Goal: Task Accomplishment & Management: Complete application form

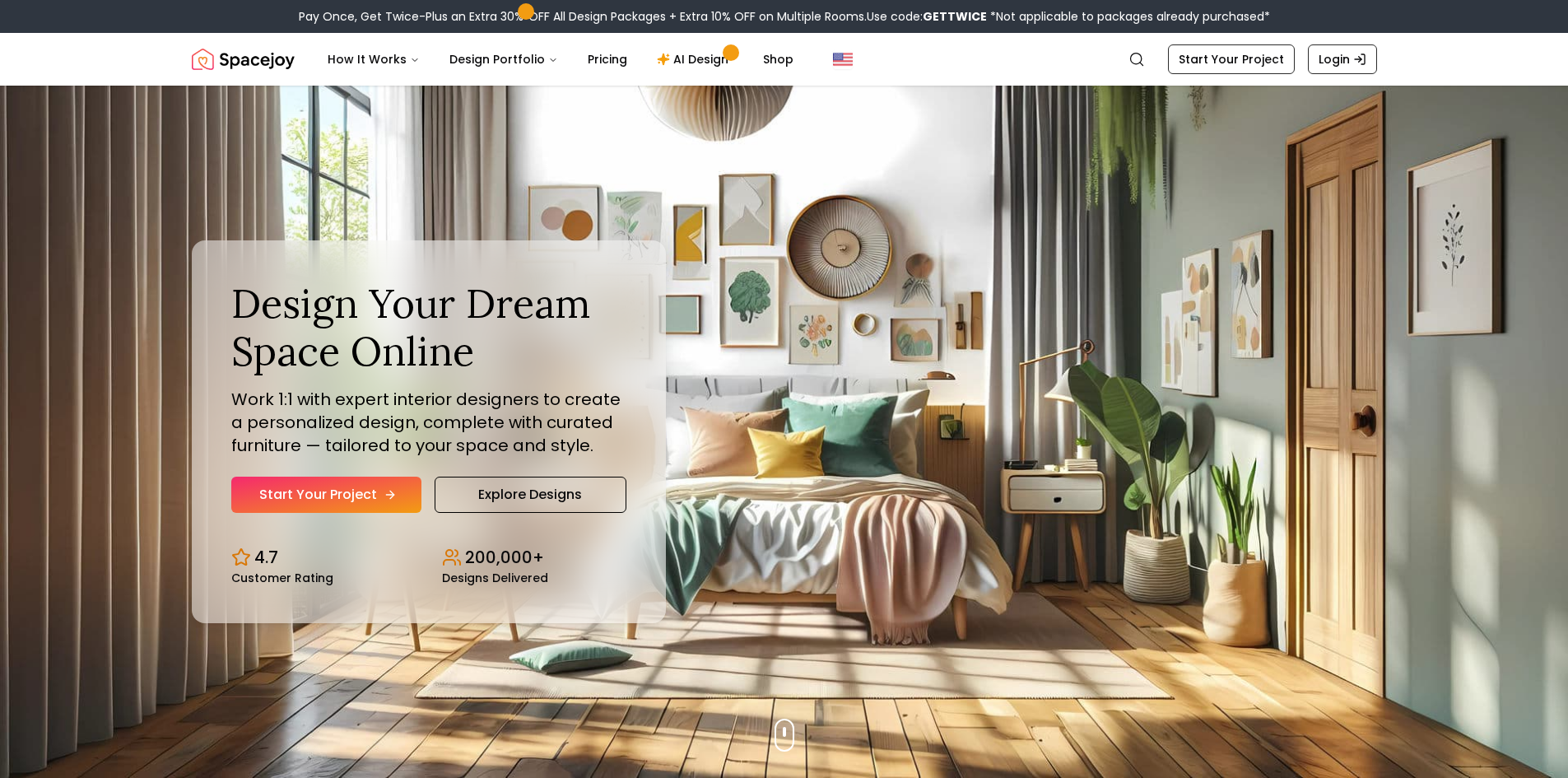
click at [339, 507] on link "Start Your Project" at bounding box center [325, 494] width 190 height 36
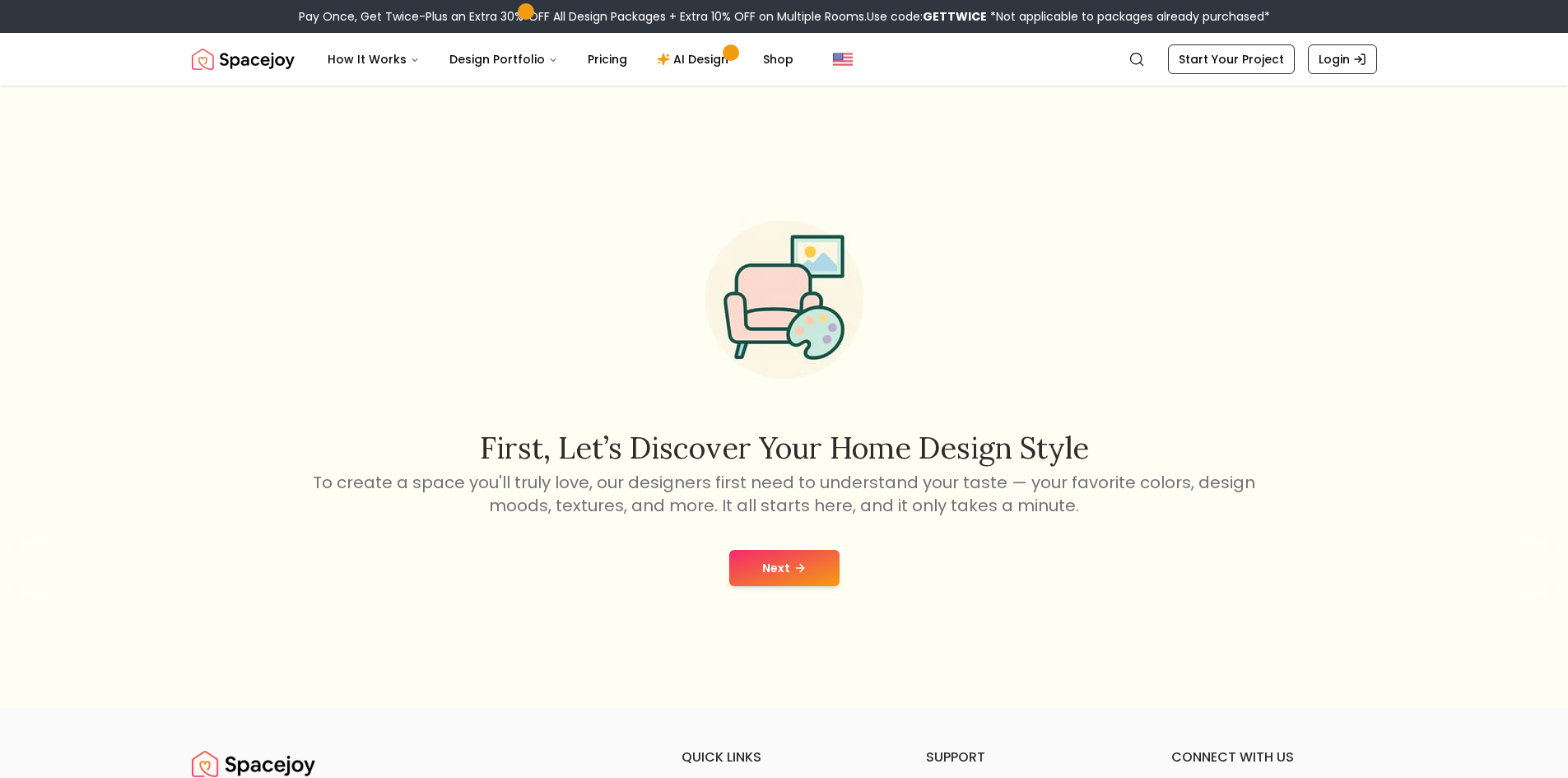
click at [795, 576] on button "Next" at bounding box center [784, 568] width 110 height 36
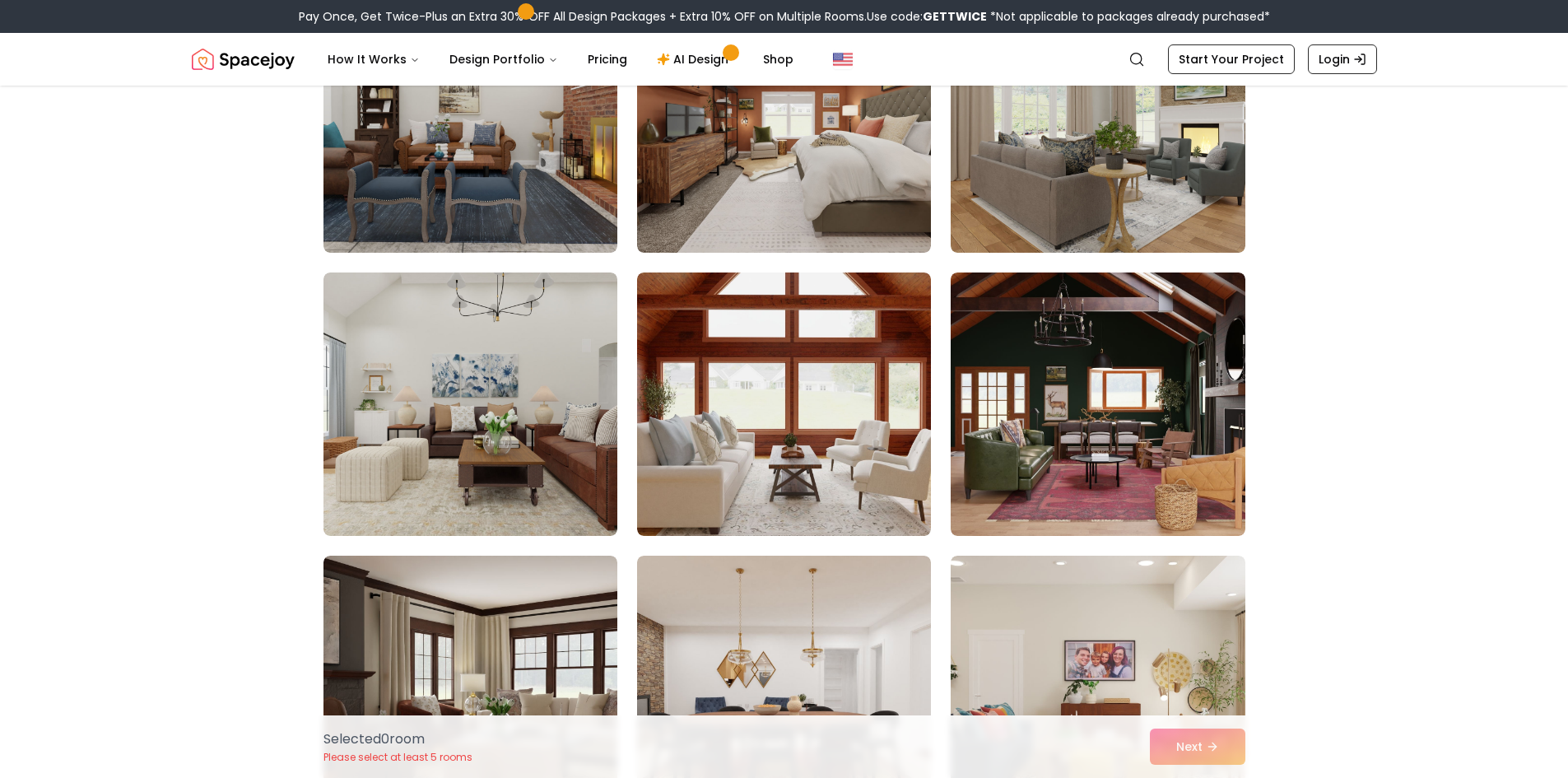
scroll to position [2221, 0]
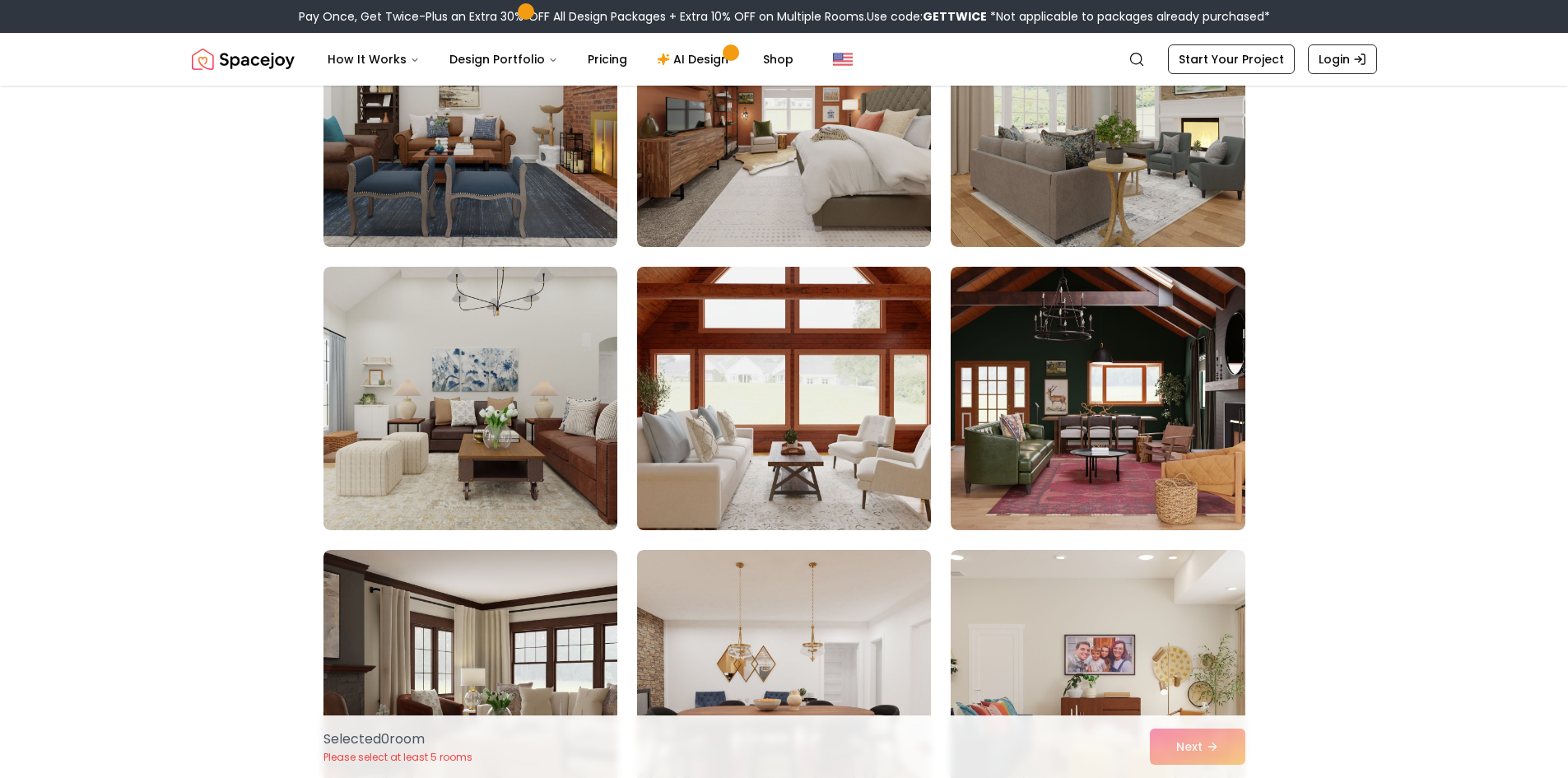
click at [816, 422] on img at bounding box center [784, 398] width 309 height 276
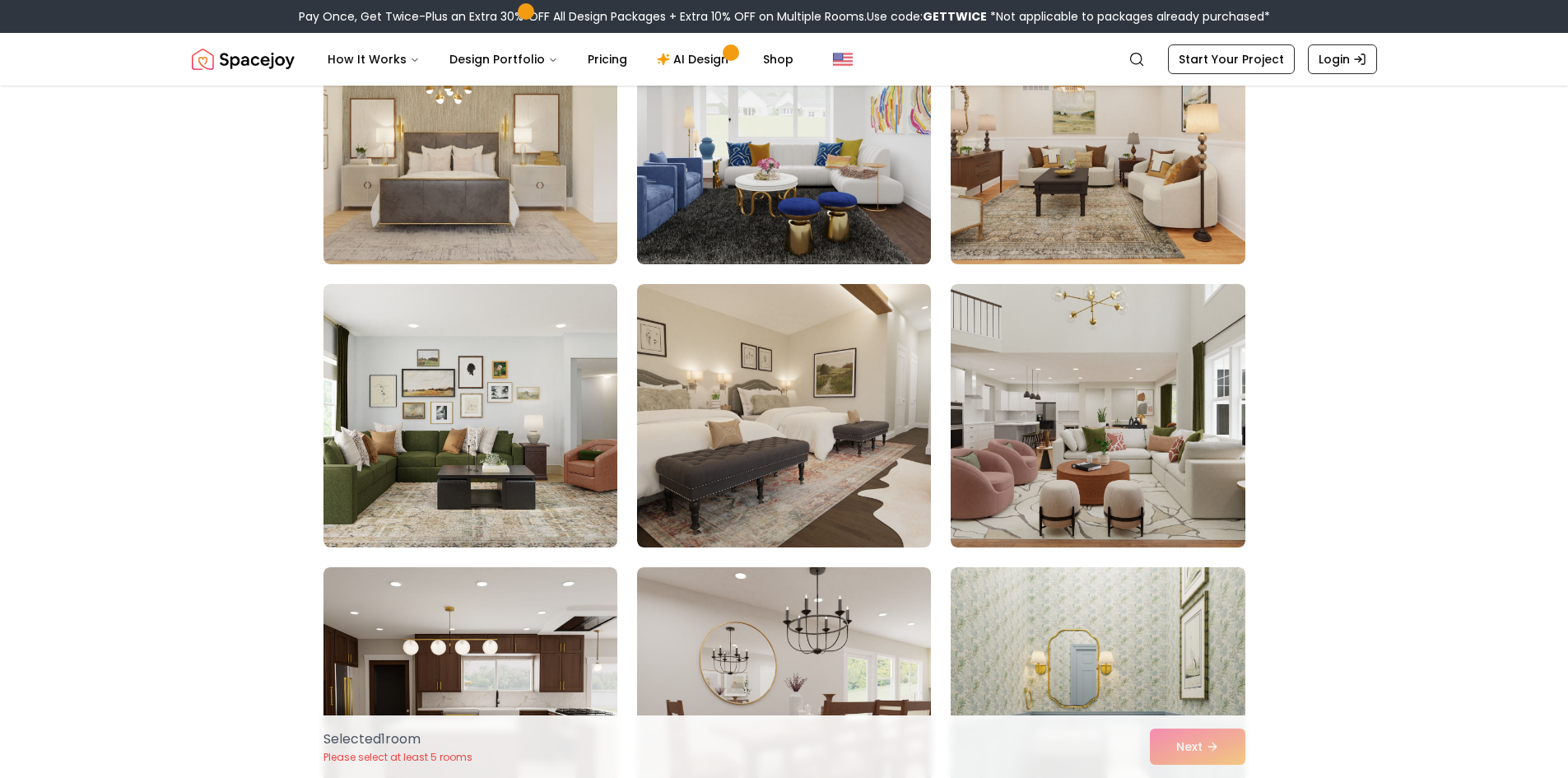
scroll to position [7241, 0]
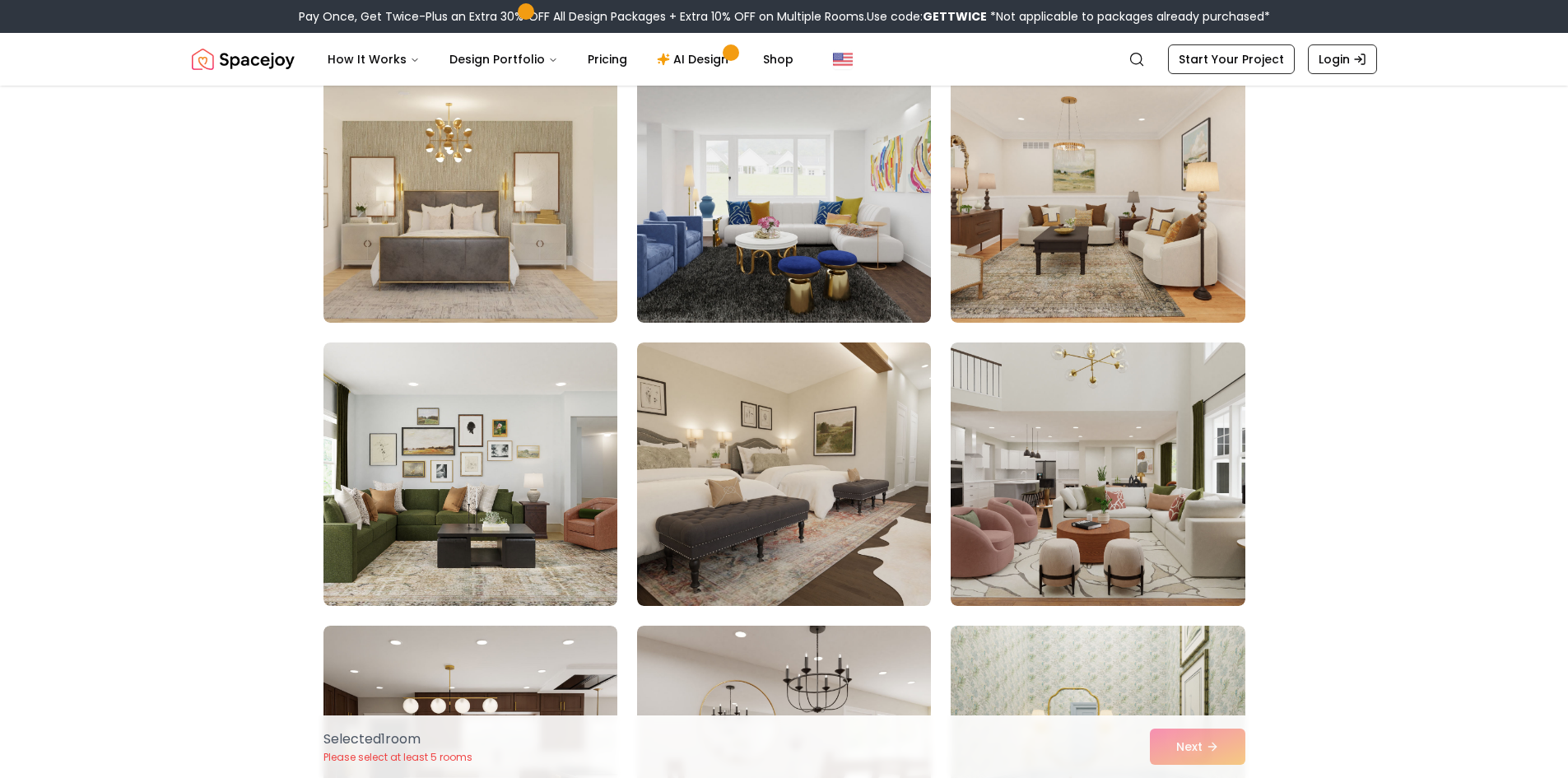
drag, startPoint x: 1567, startPoint y: 515, endPoint x: 1561, endPoint y: 461, distance: 54.3
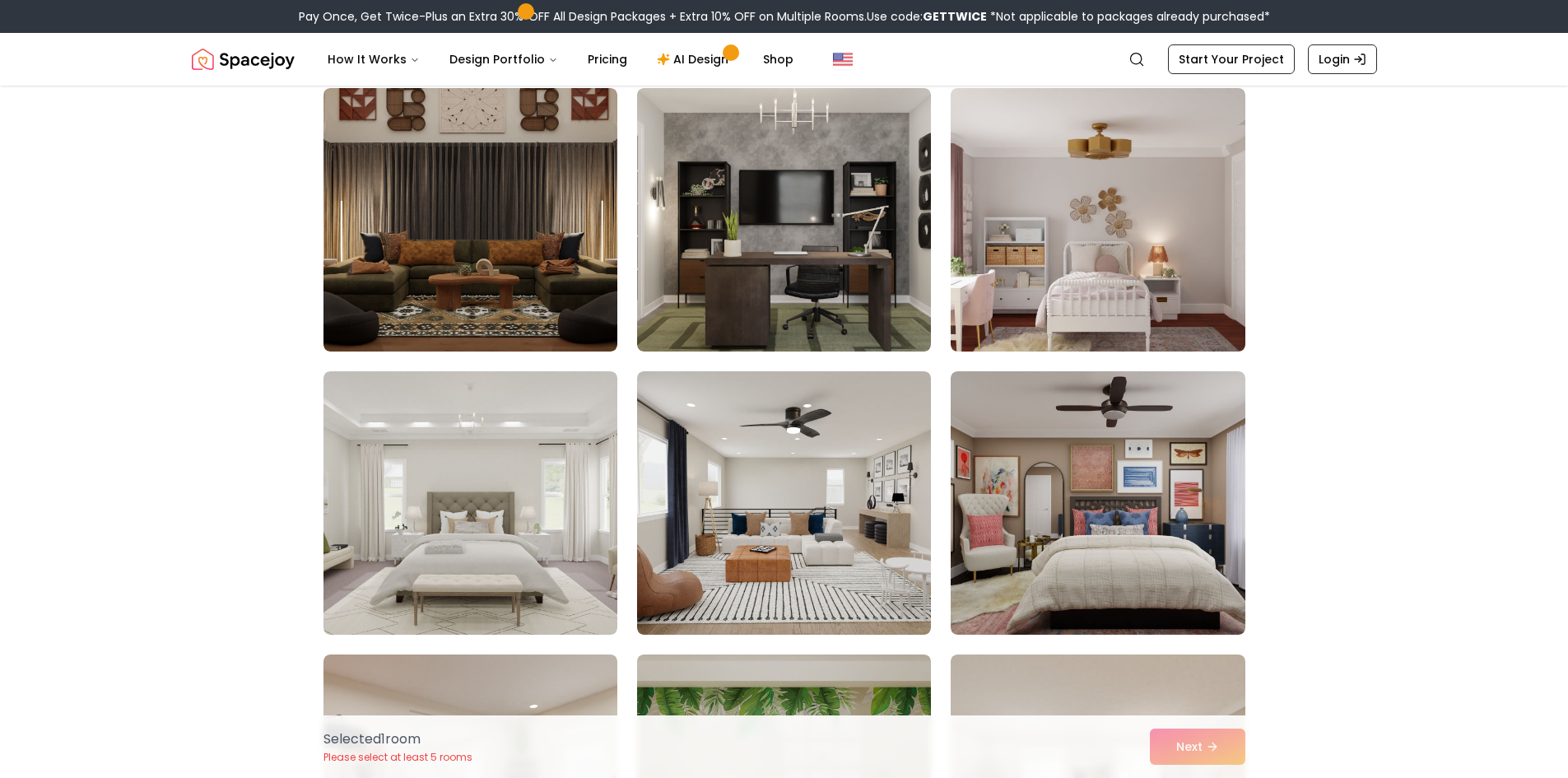
scroll to position [165, 0]
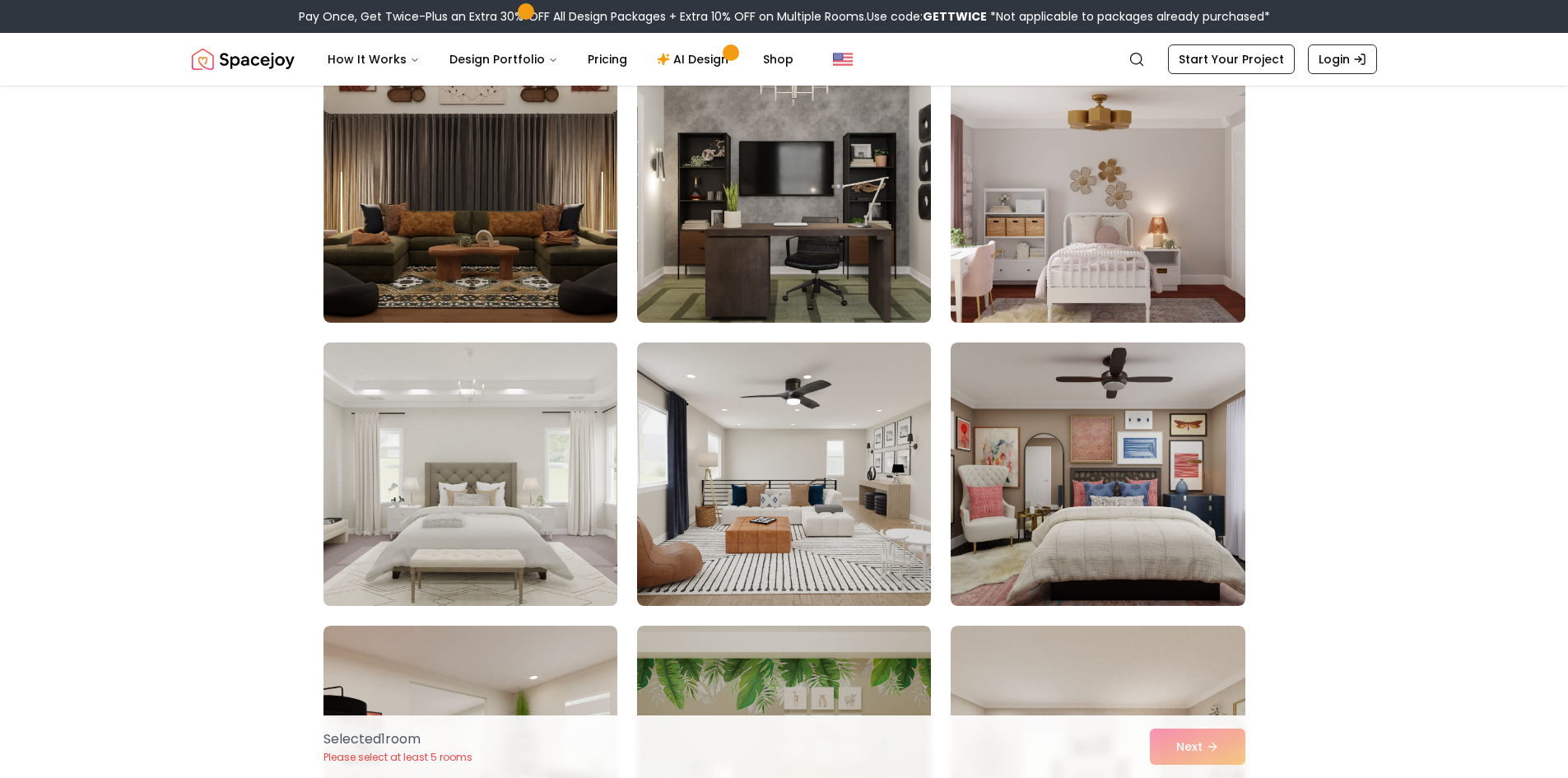
click at [489, 452] on img at bounding box center [471, 474] width 309 height 276
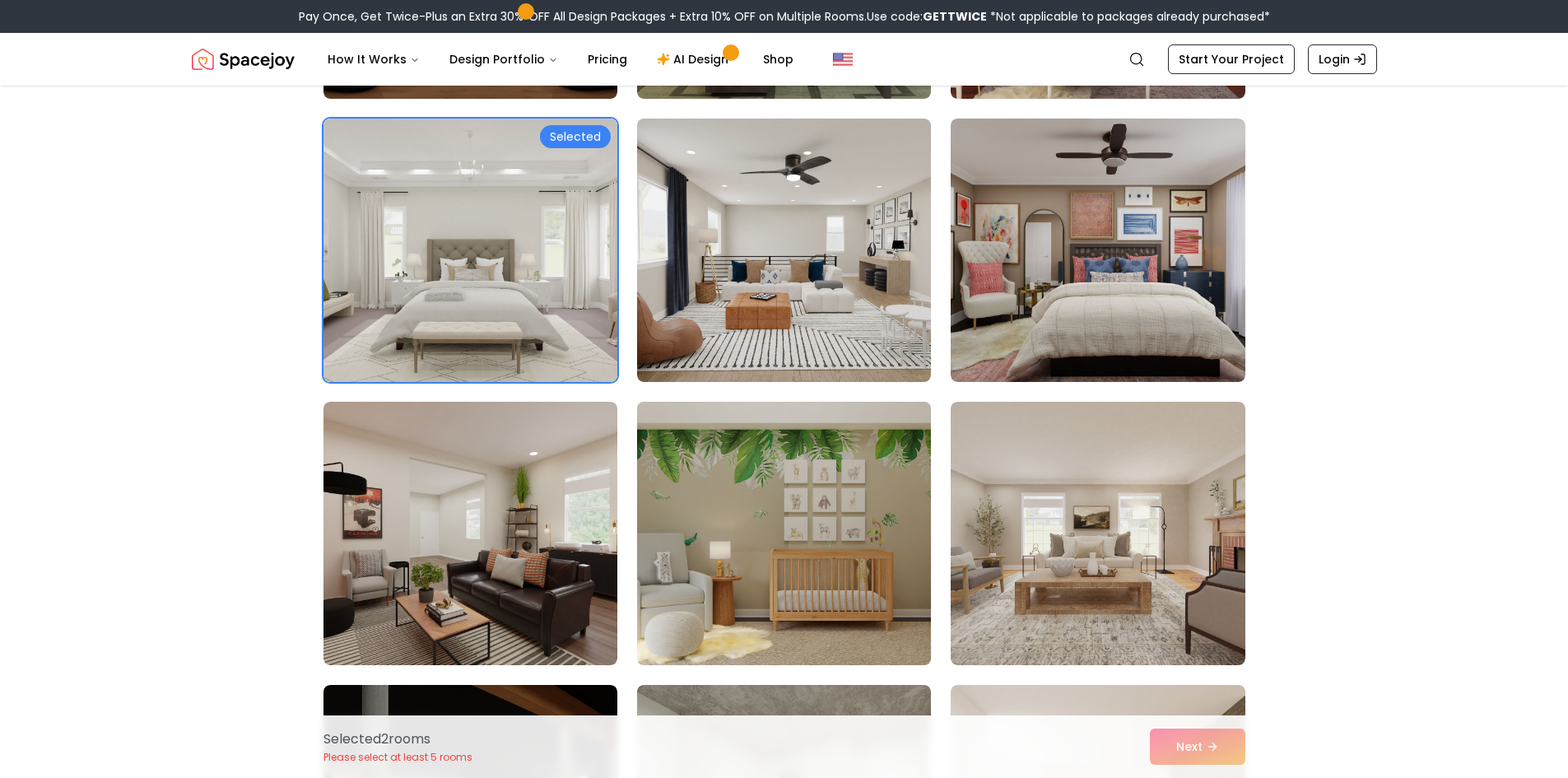
scroll to position [412, 0]
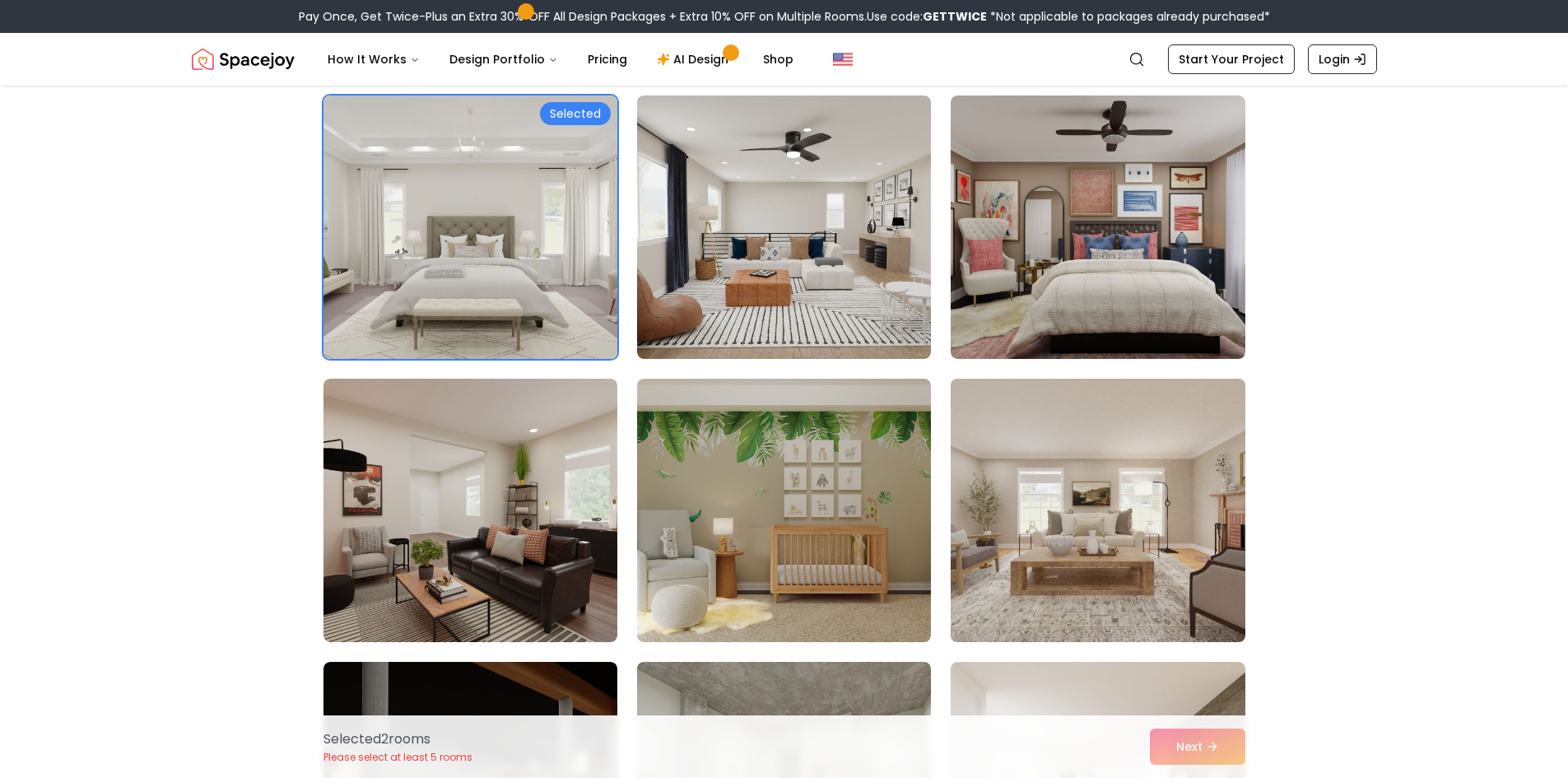
click at [1152, 522] on img at bounding box center [1098, 510] width 309 height 276
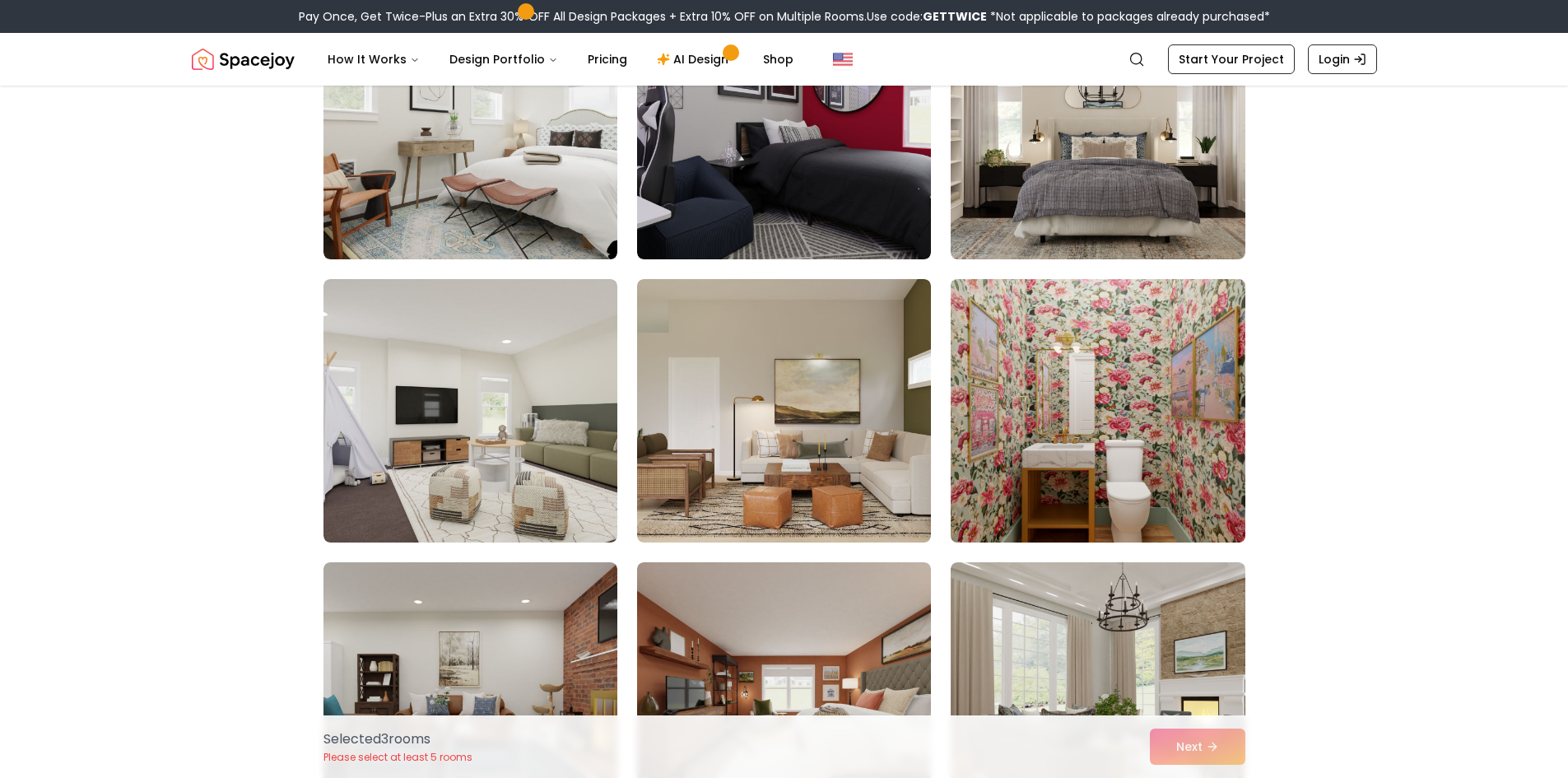
scroll to position [1646, 0]
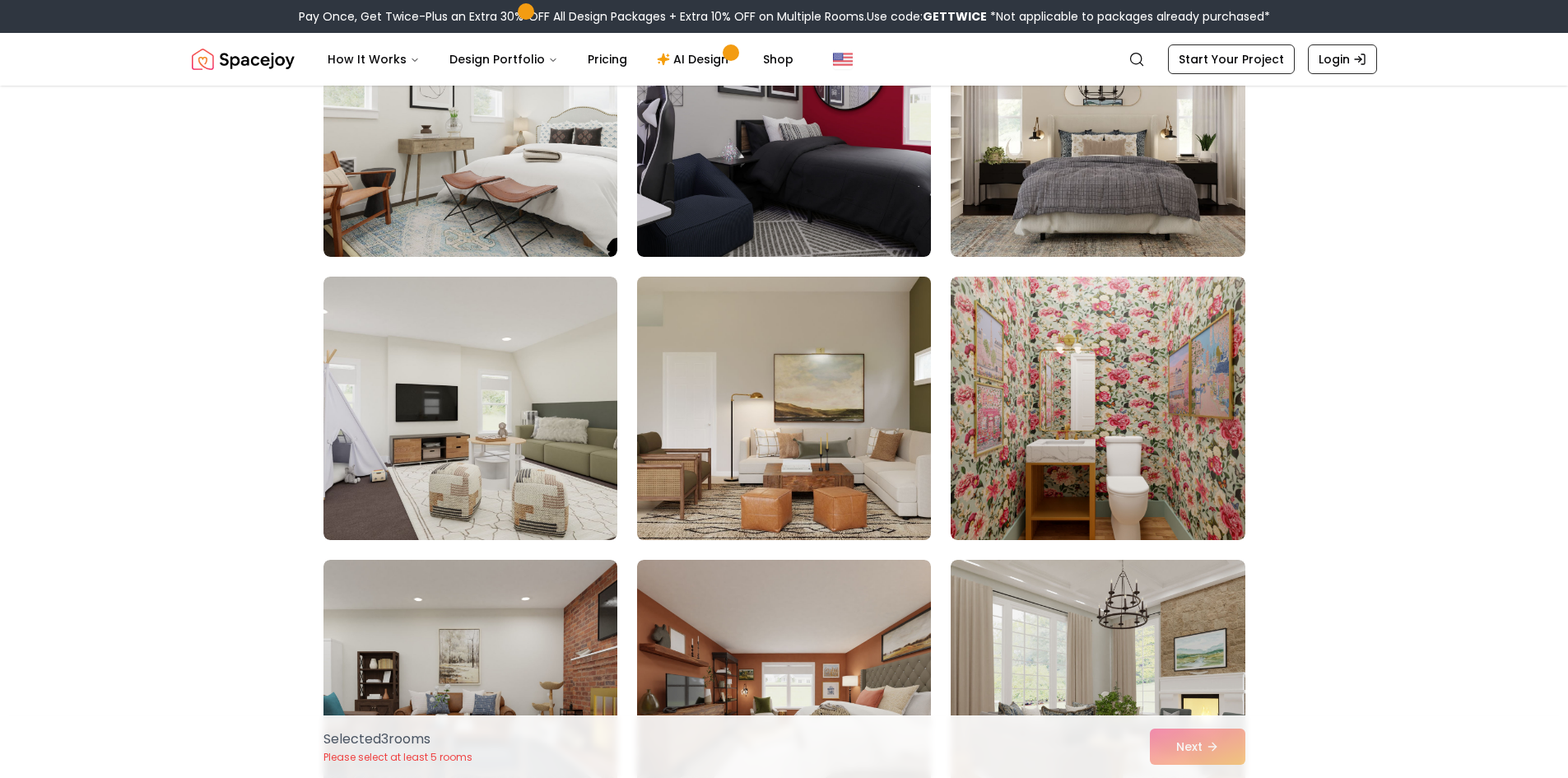
click at [793, 447] on img at bounding box center [784, 408] width 309 height 276
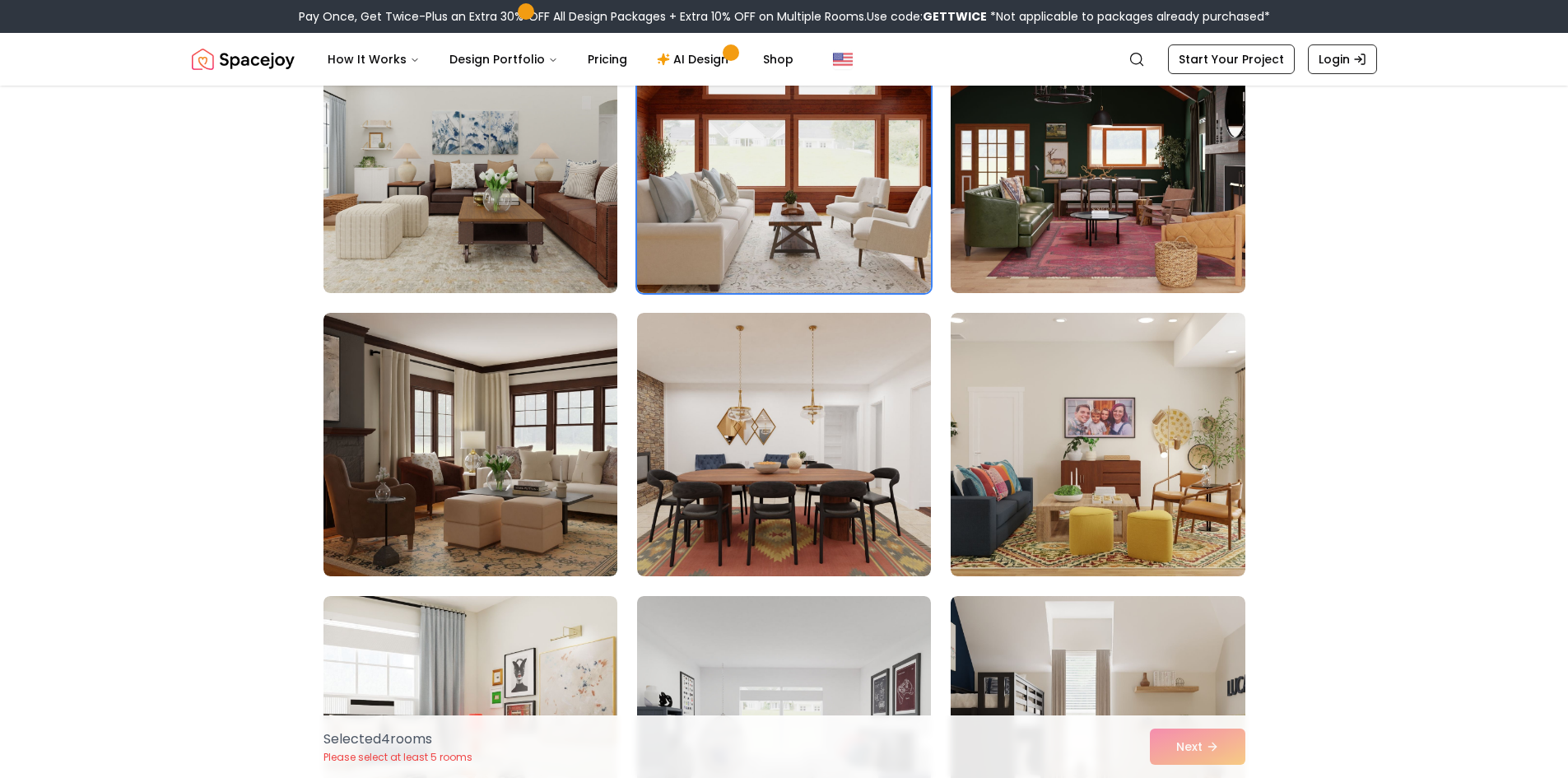
scroll to position [2469, 0]
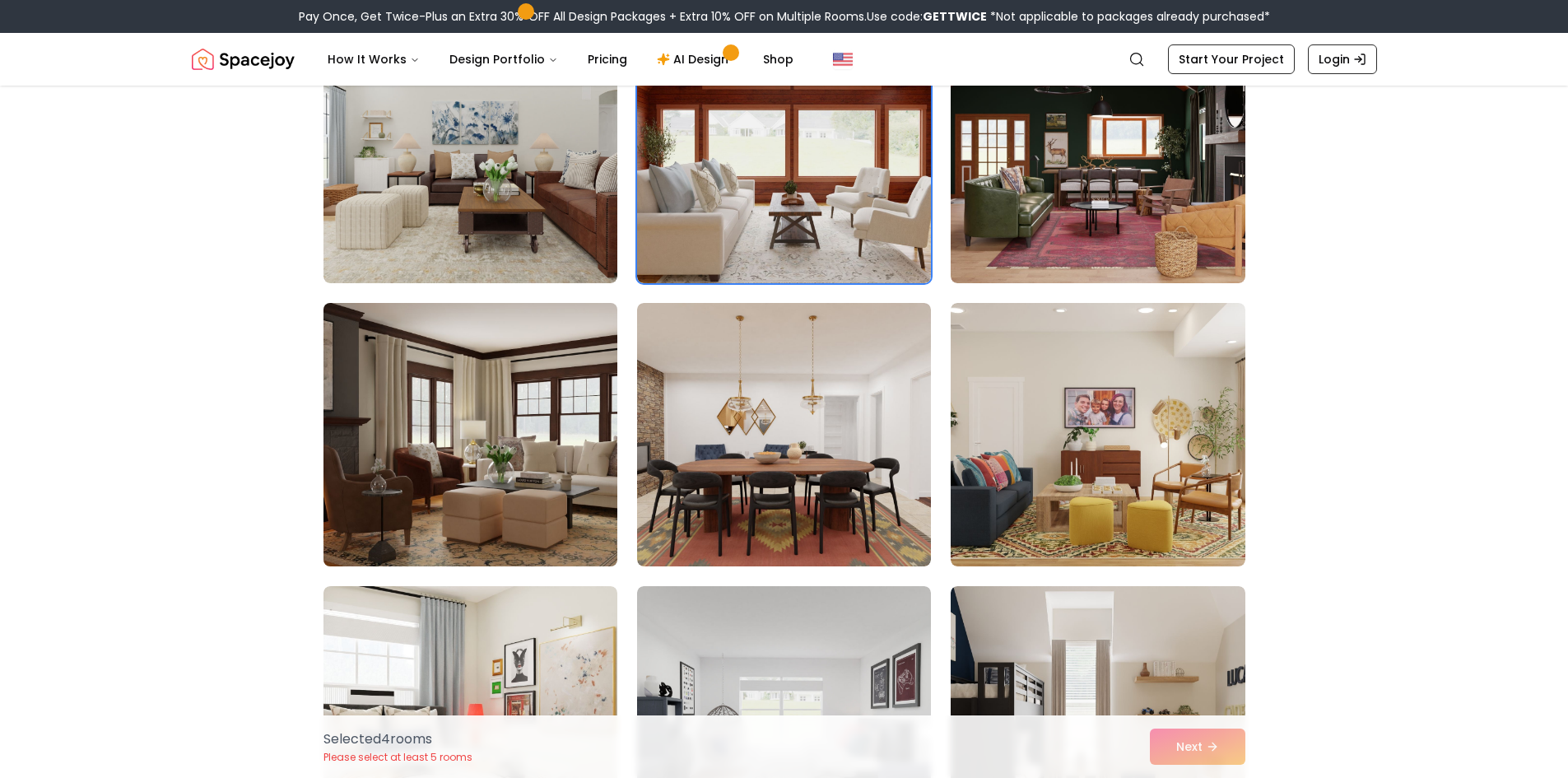
click at [486, 445] on img at bounding box center [471, 434] width 309 height 276
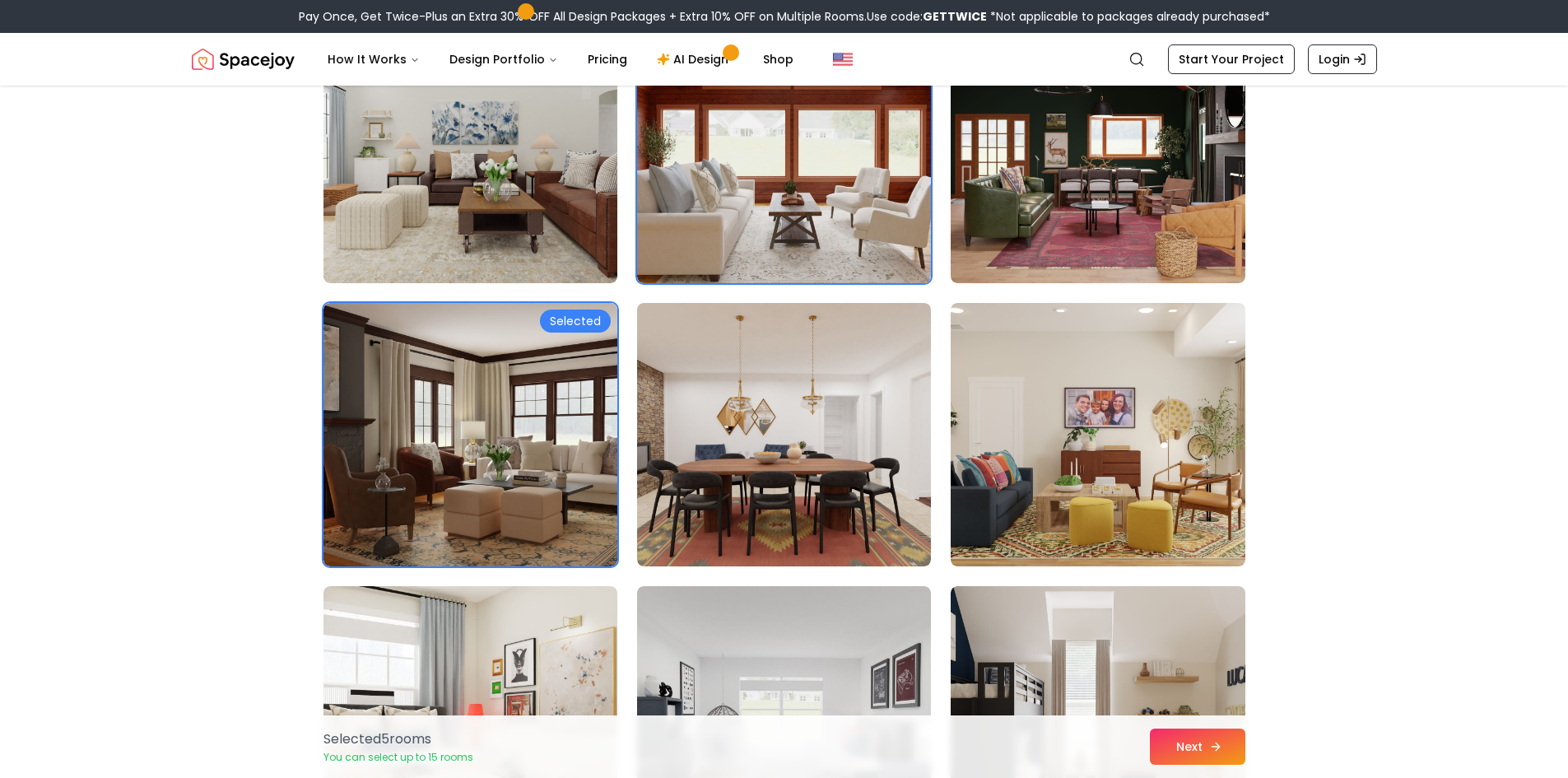
click at [1232, 749] on button "Next" at bounding box center [1197, 746] width 95 height 36
